Goal: Information Seeking & Learning: Learn about a topic

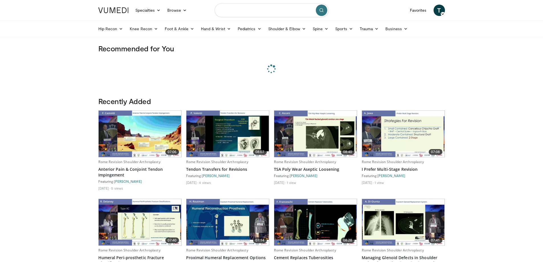
click at [282, 11] on input "Search topics, interventions" at bounding box center [272, 10] width 114 height 14
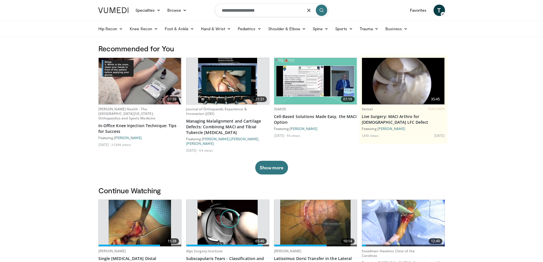
type input "**********"
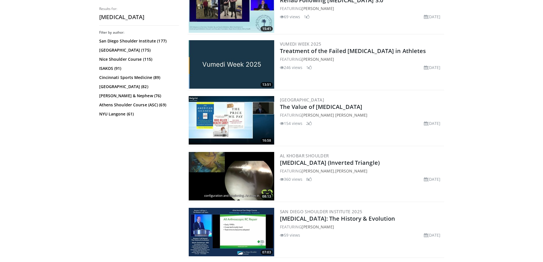
scroll to position [428, 0]
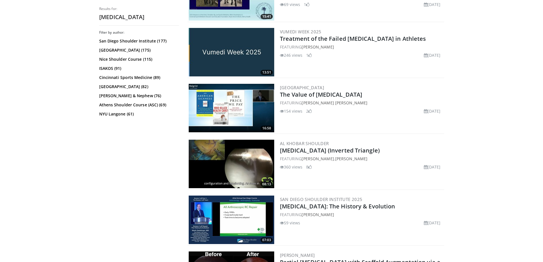
click at [228, 159] on img at bounding box center [232, 164] width 86 height 48
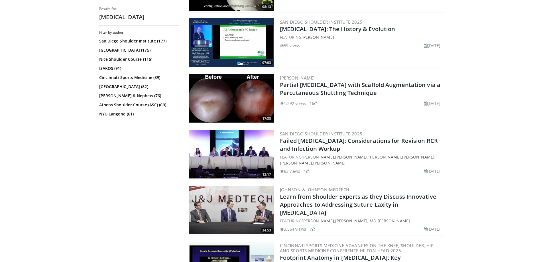
scroll to position [542, 0]
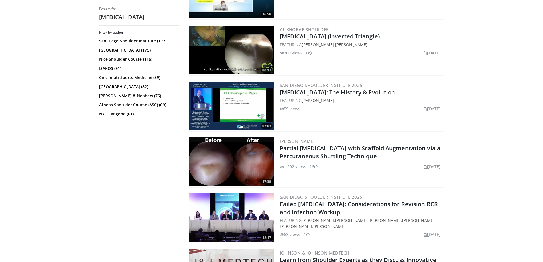
click at [257, 57] on img at bounding box center [232, 50] width 86 height 48
click at [335, 36] on link "[MEDICAL_DATA] (Inverted Triangle)" at bounding box center [330, 37] width 100 height 8
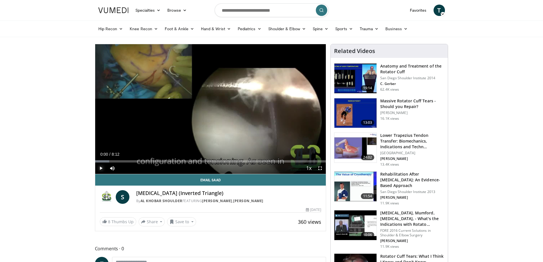
click at [100, 167] on span "Video Player" at bounding box center [100, 168] width 11 height 11
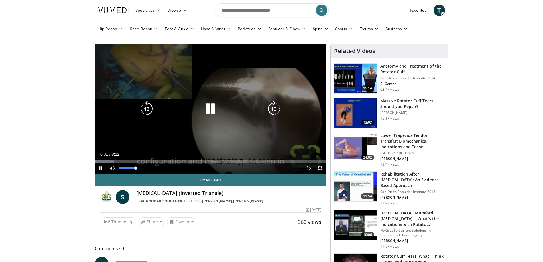
click at [123, 167] on div "14%" at bounding box center [128, 168] width 20 height 11
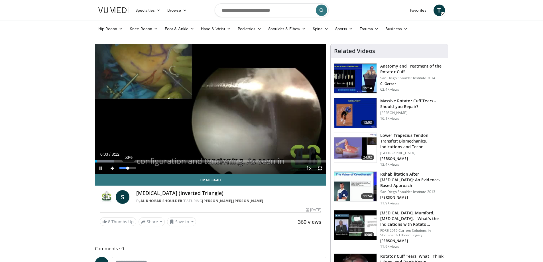
click at [128, 169] on div "53%" at bounding box center [127, 168] width 16 height 2
click at [123, 167] on div "25%" at bounding box center [127, 168] width 16 height 2
click at [319, 167] on span "Video Player" at bounding box center [320, 168] width 11 height 11
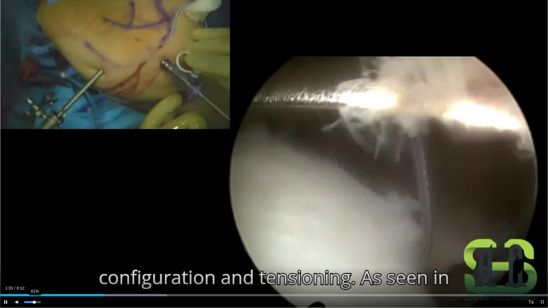
click at [34, 262] on div "61%" at bounding box center [33, 301] width 20 height 11
click at [121, 262] on div "20 seconds Tap to unmute" at bounding box center [274, 154] width 548 height 308
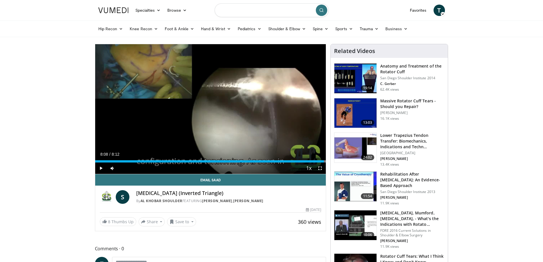
click at [278, 10] on input "Search topics, interventions" at bounding box center [272, 10] width 114 height 14
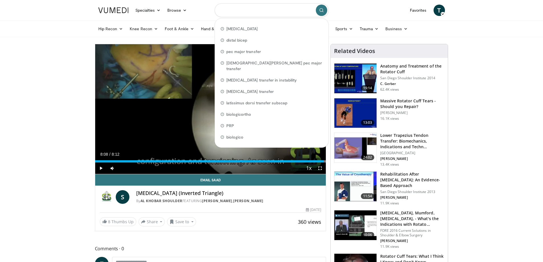
type input "*"
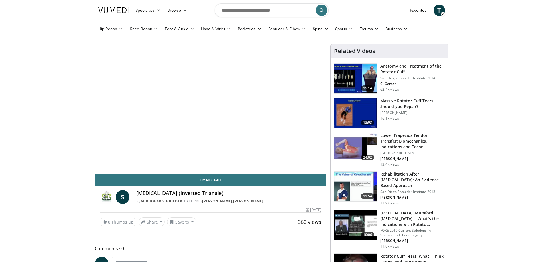
click at [360, 141] on img at bounding box center [356, 148] width 42 height 30
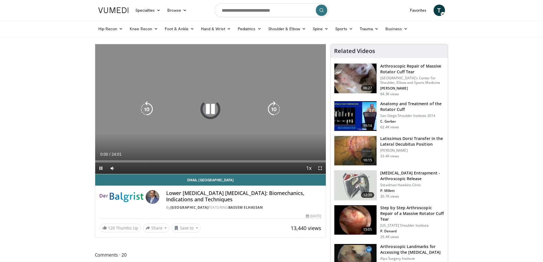
click at [216, 110] on icon "Video Player" at bounding box center [210, 109] width 16 height 16
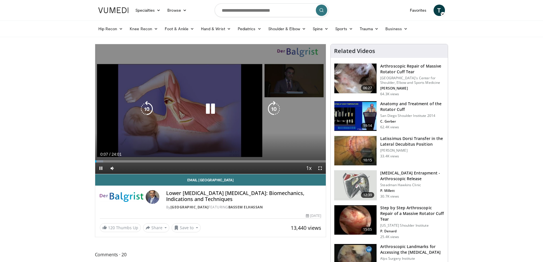
click at [212, 109] on icon "Video Player" at bounding box center [210, 109] width 16 height 16
click at [212, 112] on icon "Video Player" at bounding box center [210, 109] width 16 height 16
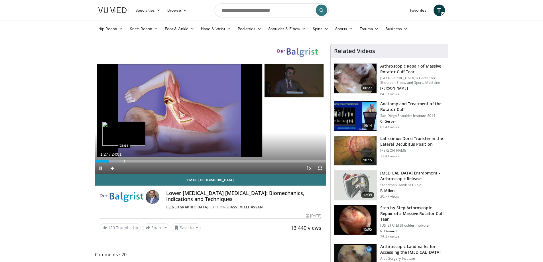
click at [124, 161] on div "Progress Bar" at bounding box center [124, 161] width 1 height 2
click at [134, 161] on div "Progress Bar" at bounding box center [134, 161] width 1 height 2
click at [124, 162] on div "Progress Bar" at bounding box center [124, 161] width 1 height 2
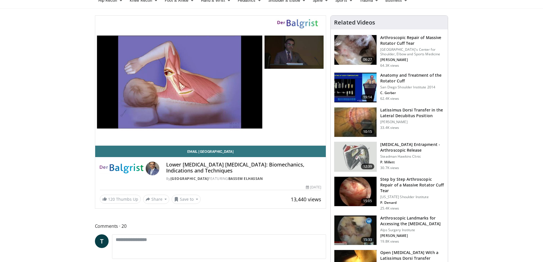
scroll to position [57, 0]
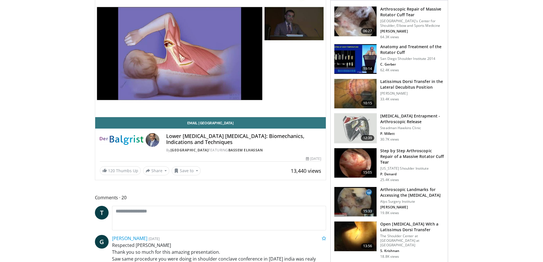
click at [412, 156] on h3 "Step by Step Arthroscopic Repair of a Massive Rotator Cuff Tear" at bounding box center [412, 156] width 64 height 17
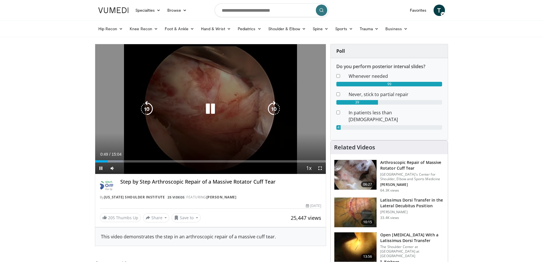
click at [210, 105] on icon "Video Player" at bounding box center [210, 109] width 16 height 16
click at [208, 106] on icon "Video Player" at bounding box center [210, 109] width 16 height 16
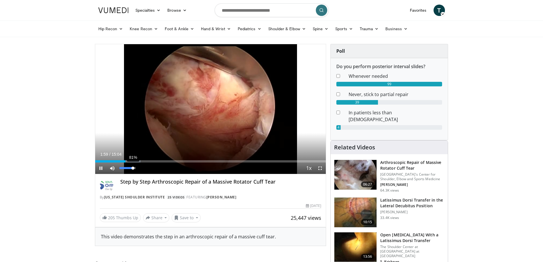
drag, startPoint x: 128, startPoint y: 168, endPoint x: 133, endPoint y: 169, distance: 5.2
click at [133, 169] on div "Volume Level" at bounding box center [126, 168] width 14 height 2
click at [131, 161] on div "Progress Bar" at bounding box center [131, 161] width 1 height 2
click at [123, 162] on div "Progress Bar" at bounding box center [123, 161] width 1 height 2
click at [115, 160] on div "Loaded : 13.15% 01:48 01:18" at bounding box center [210, 159] width 231 height 5
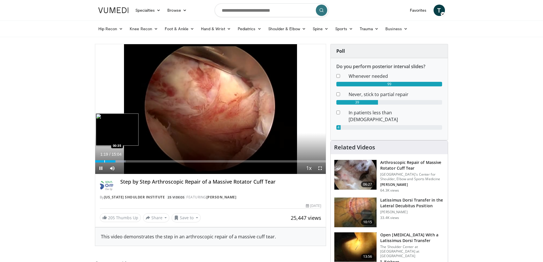
click at [104, 161] on div "Progress Bar" at bounding box center [104, 161] width 1 height 2
click at [102, 168] on span "Video Player" at bounding box center [100, 168] width 11 height 11
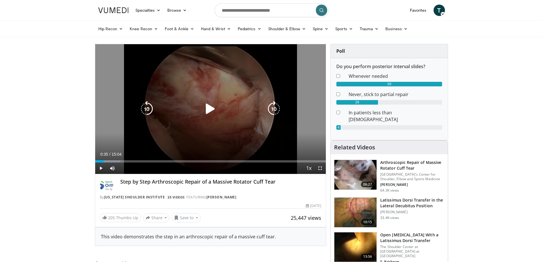
click at [254, 104] on div "Video Player" at bounding box center [210, 108] width 139 height 11
click at [208, 107] on icon "Video Player" at bounding box center [210, 109] width 16 height 16
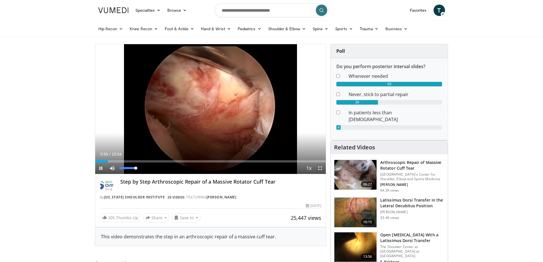
drag, startPoint x: 133, startPoint y: 168, endPoint x: 150, endPoint y: 168, distance: 17.1
click at [150, 168] on div "Current Time 0:50 / Duration 15:04 Pause Skip Backward Skip Forward Mute 100% L…" at bounding box center [210, 168] width 231 height 11
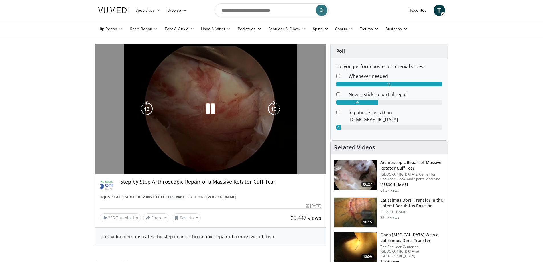
click at [321, 169] on video-js "**********" at bounding box center [210, 109] width 231 height 130
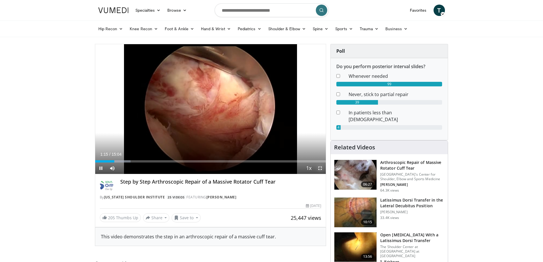
click at [321, 167] on span "Video Player" at bounding box center [320, 168] width 11 height 11
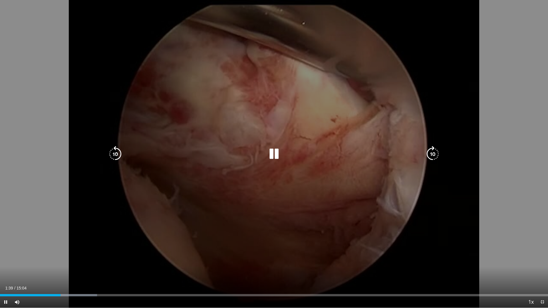
click at [492, 108] on div "10 seconds Tap to unmute" at bounding box center [274, 154] width 548 height 308
